Goal: Task Accomplishment & Management: Manage account settings

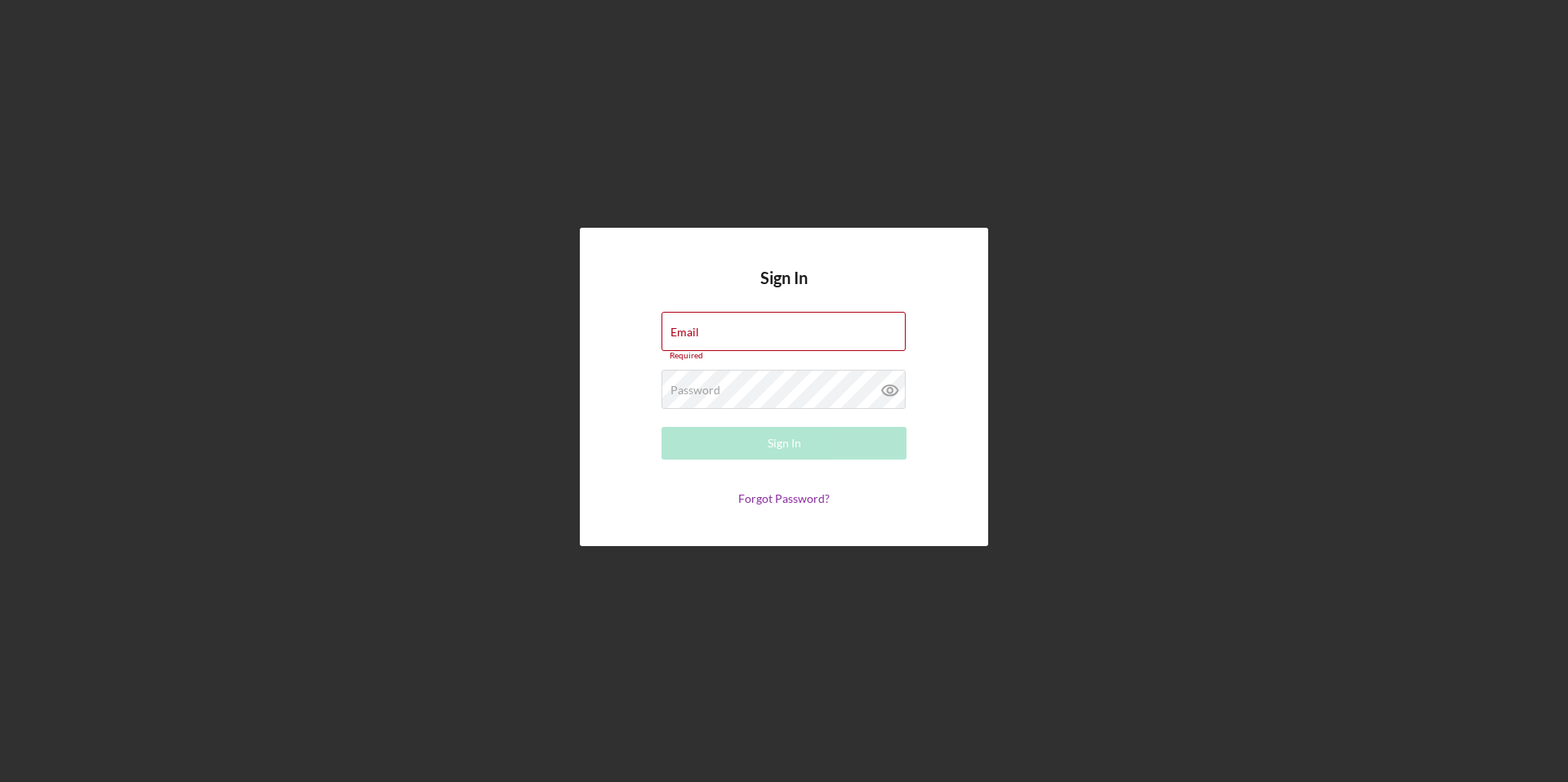
type input "ramishvilimal@gmail.com"
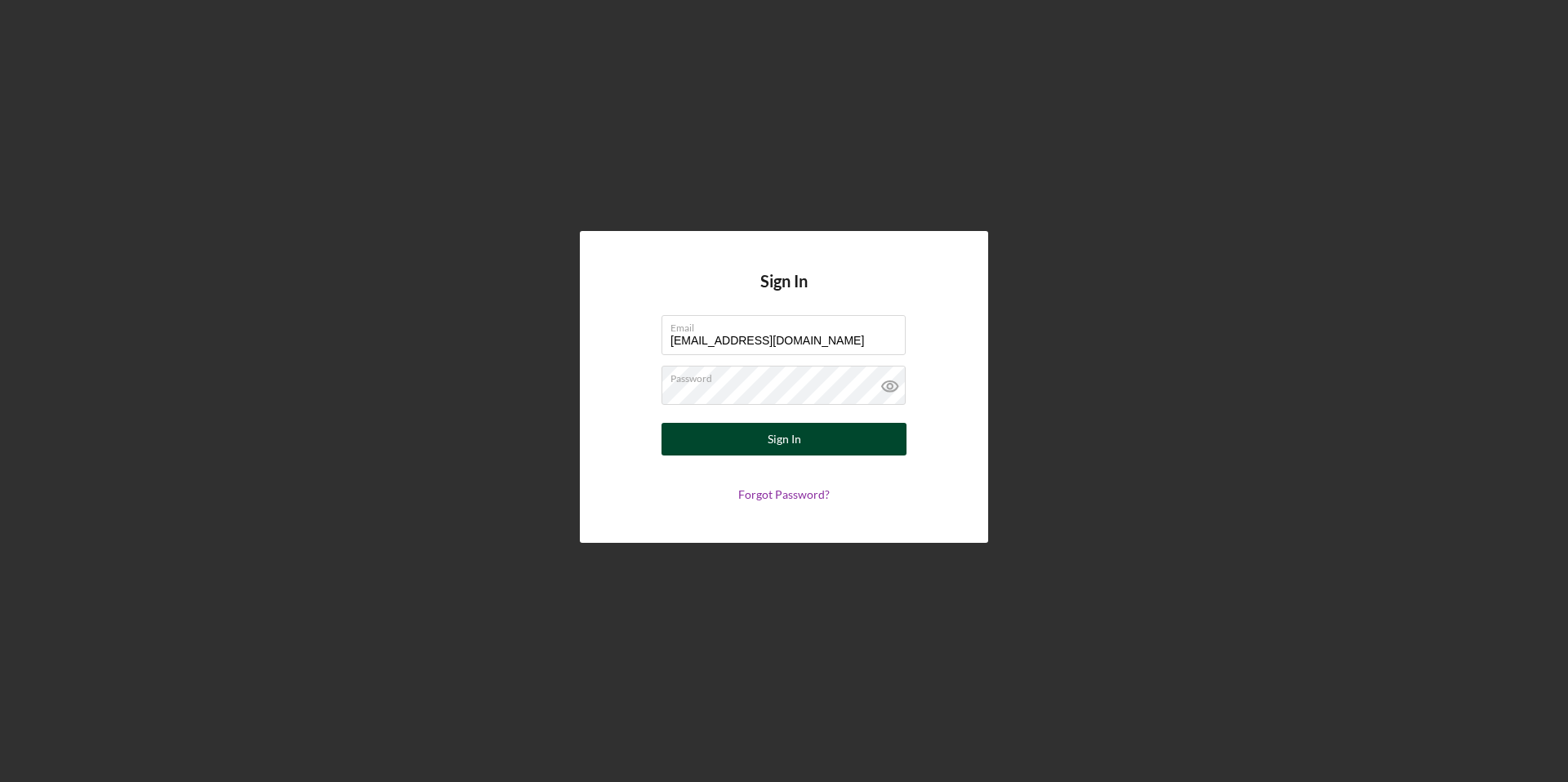
click at [793, 441] on div "Sign In" at bounding box center [784, 440] width 33 height 33
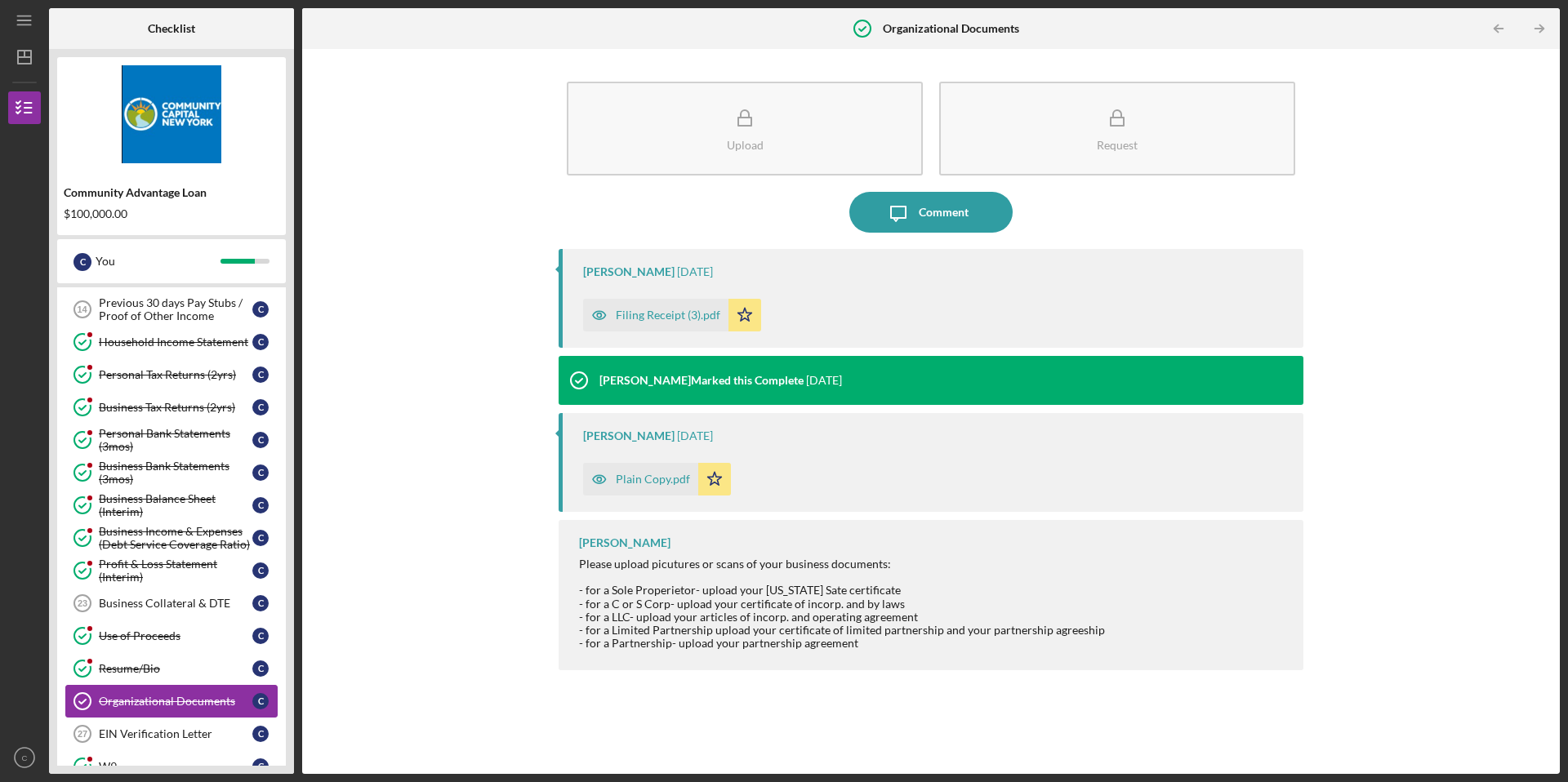
scroll to position [613, 0]
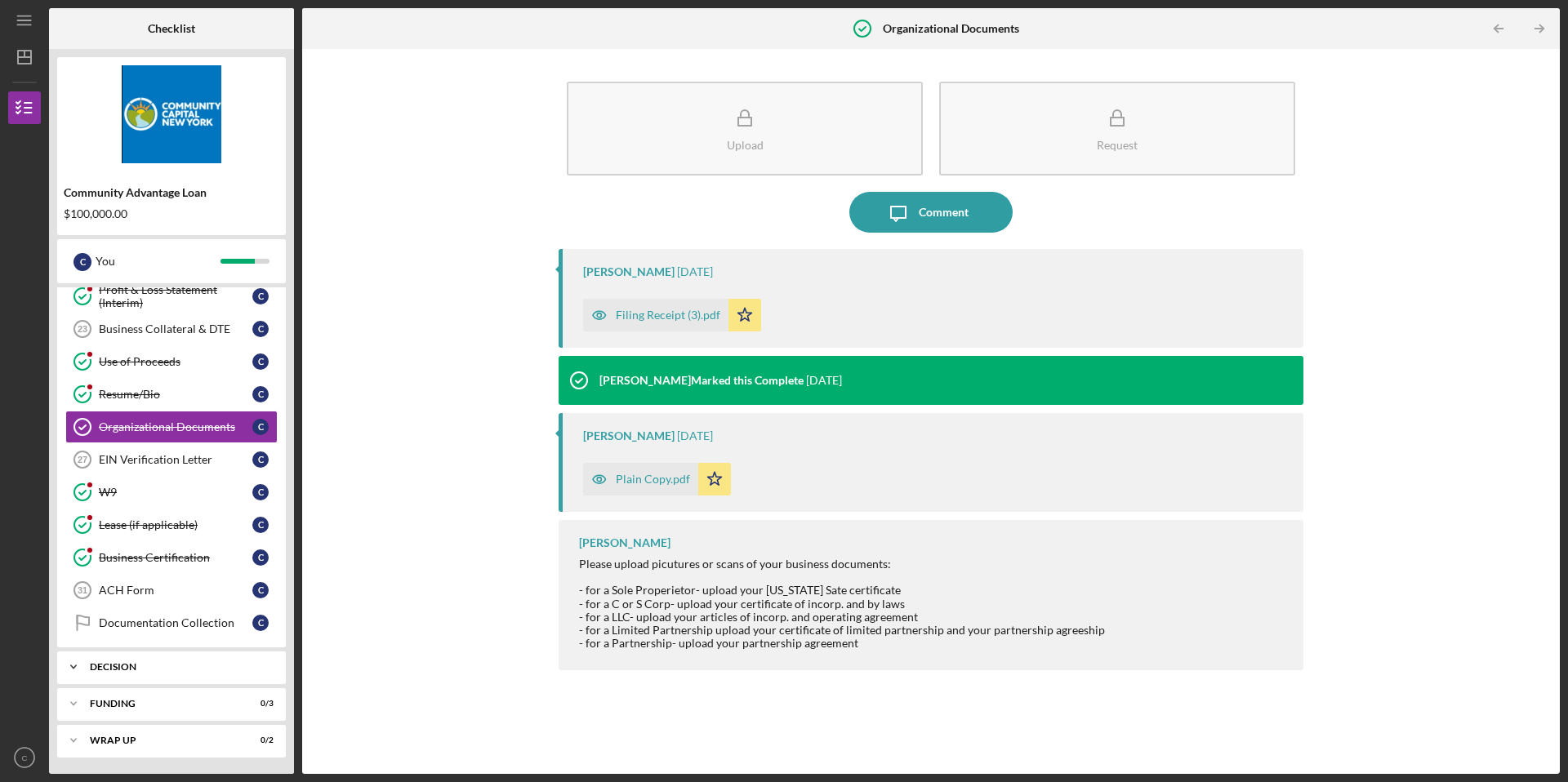
click at [164, 671] on div "Icon/Expander Decision 0 / 1" at bounding box center [171, 667] width 229 height 33
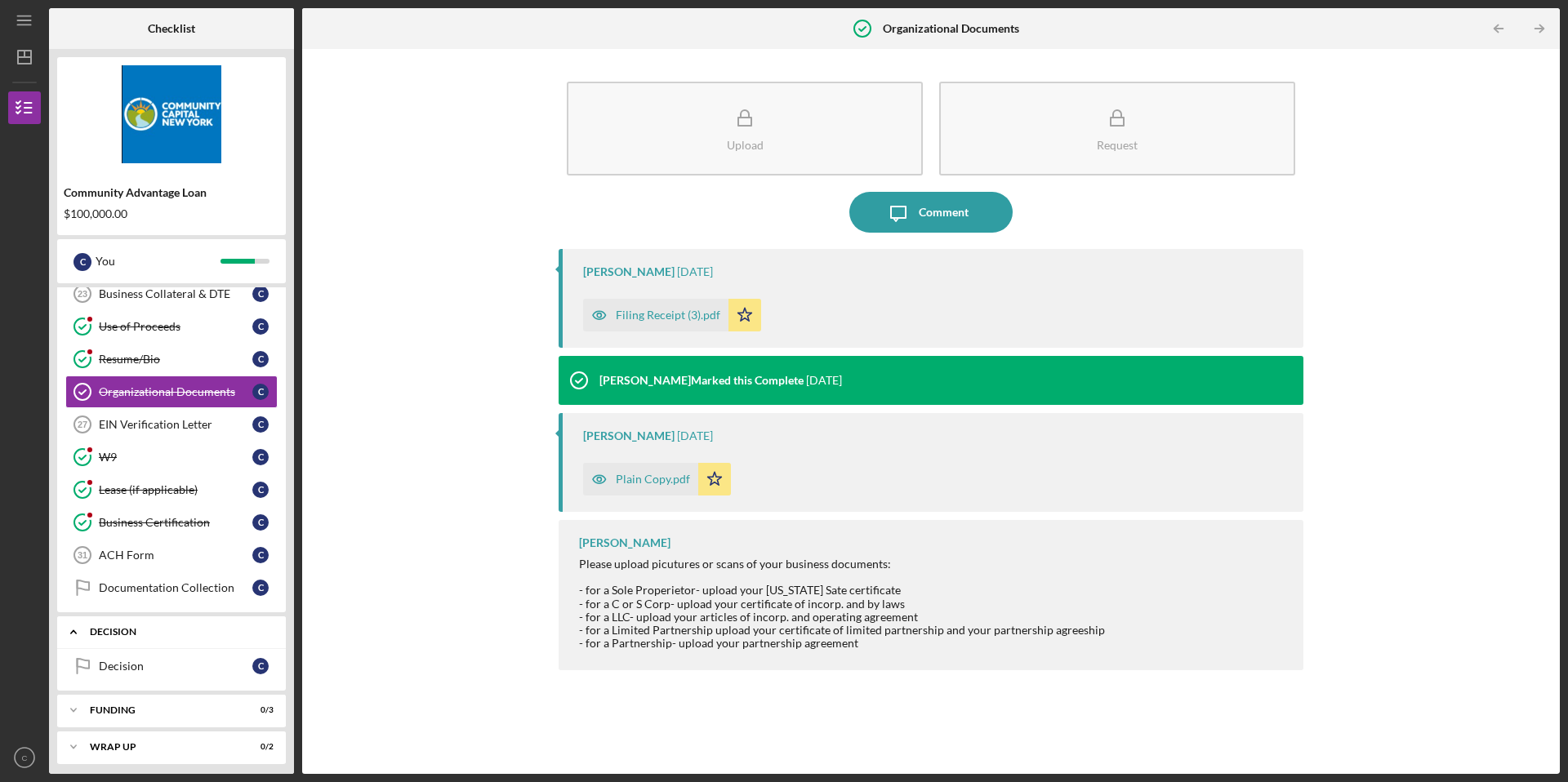
scroll to position [655, 0]
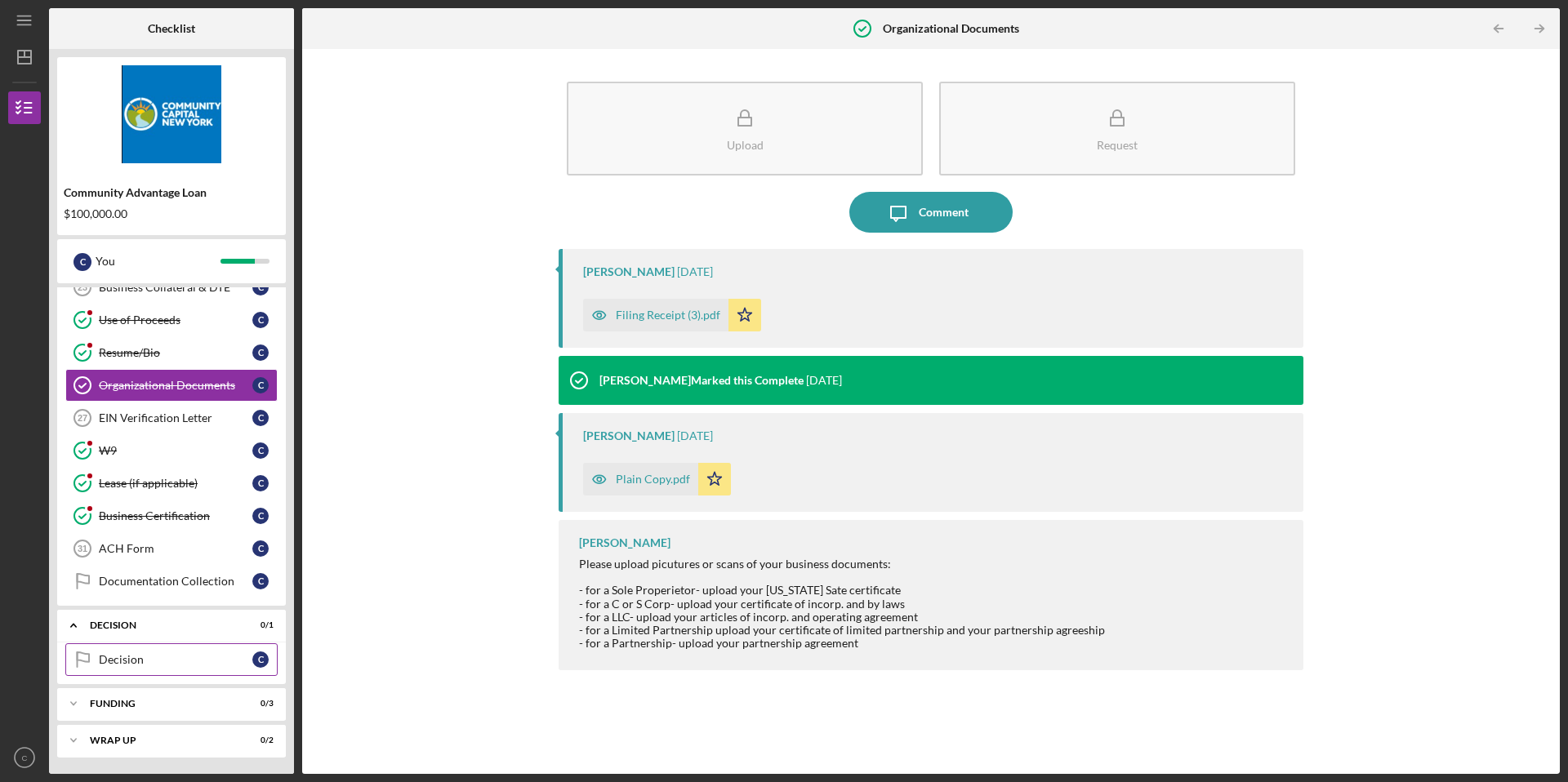
click at [163, 665] on div "Decision" at bounding box center [176, 660] width 154 height 13
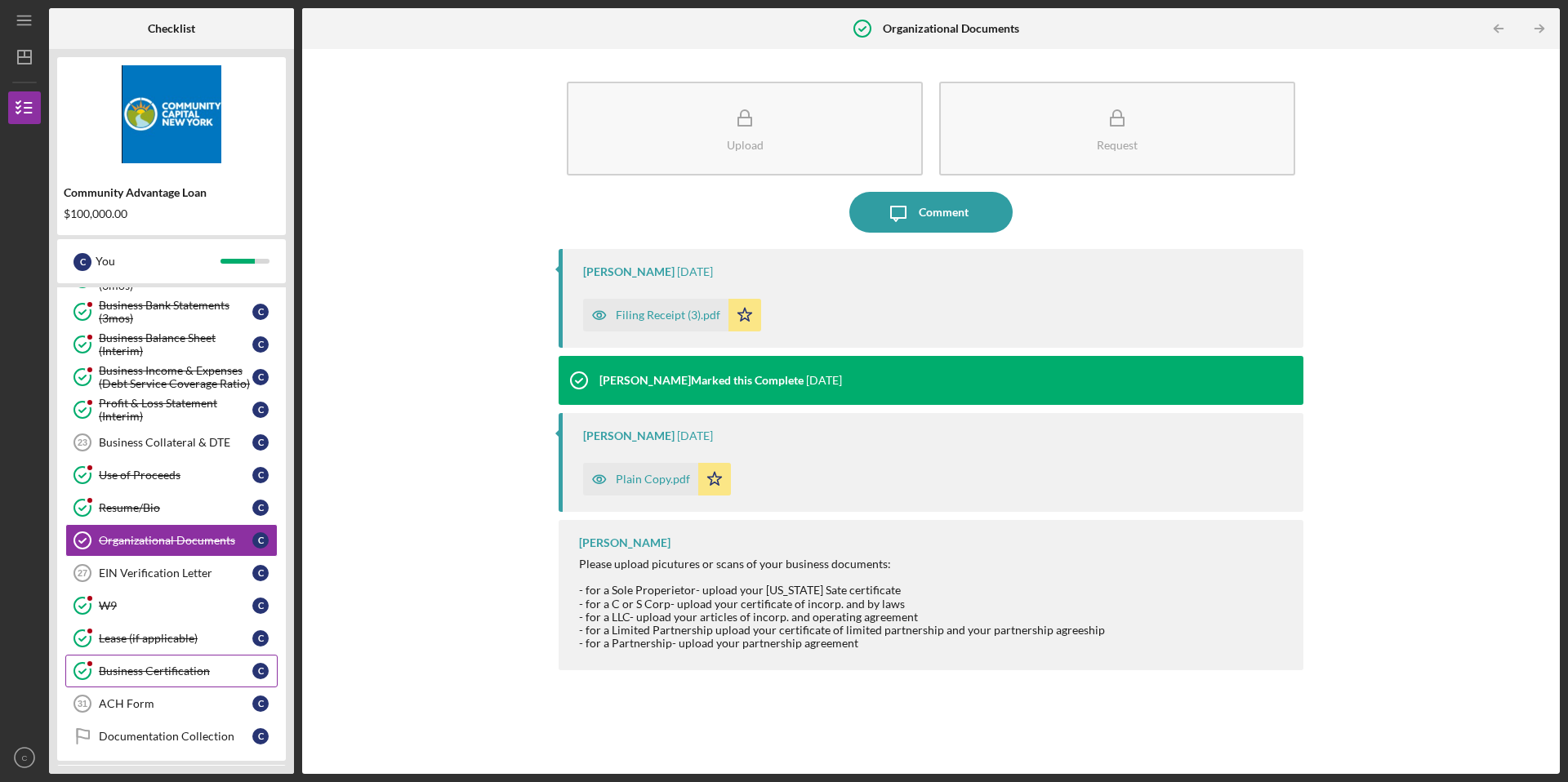
scroll to position [613, 0]
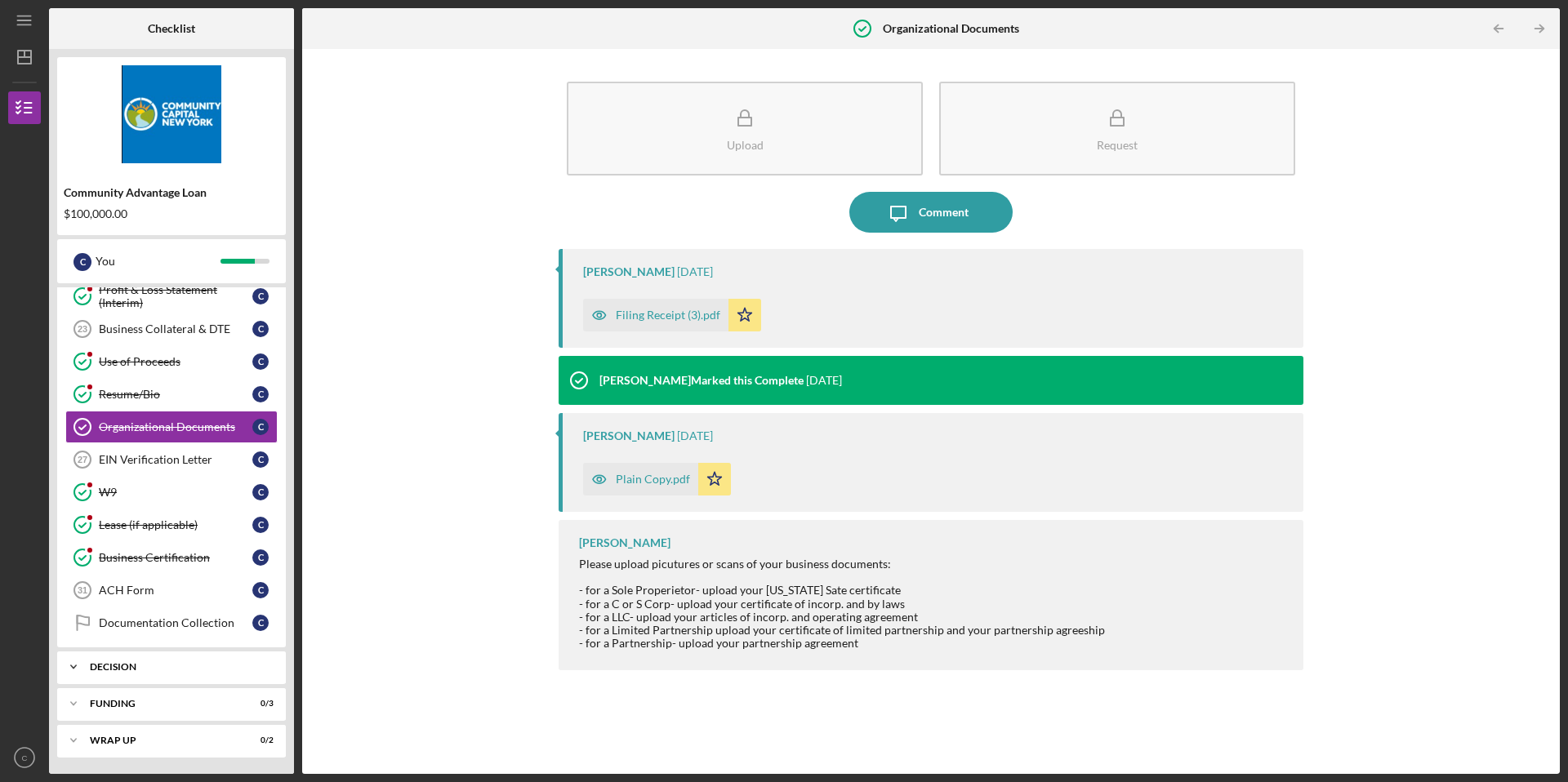
click at [228, 674] on div "Icon/Expander Decision 0 / 1" at bounding box center [171, 667] width 229 height 33
